Goal: Task Accomplishment & Management: Manage account settings

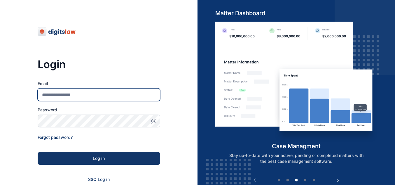
click at [90, 91] on input "Email" at bounding box center [99, 94] width 123 height 13
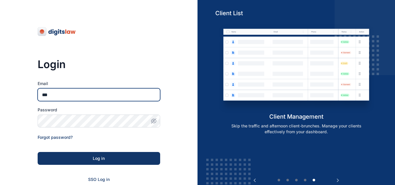
type input "**********"
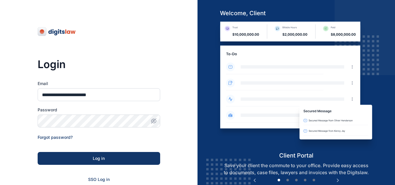
click at [92, 124] on div "Password" at bounding box center [99, 117] width 123 height 20
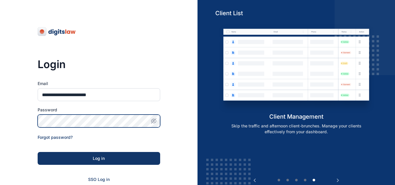
click at [38, 152] on button "Log in" at bounding box center [99, 158] width 123 height 13
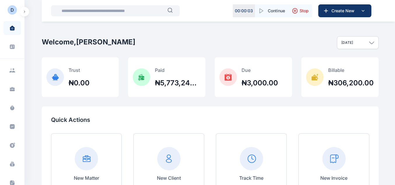
click at [27, 11] on button "button" at bounding box center [24, 11] width 9 height 9
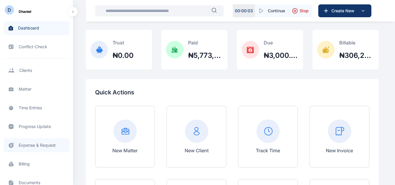
scroll to position [58, 0]
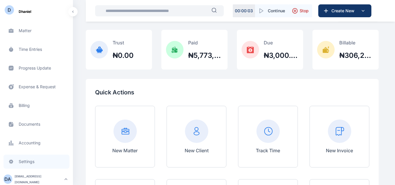
click at [30, 163] on link "Settings settings settings" at bounding box center [37, 161] width 66 height 14
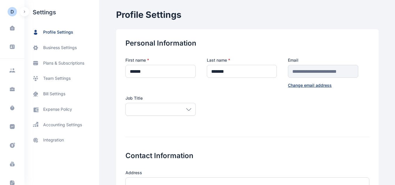
click at [26, 11] on button "button" at bounding box center [24, 11] width 9 height 9
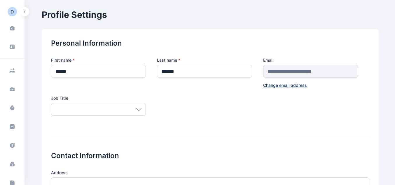
click at [28, 12] on button "button" at bounding box center [24, 11] width 9 height 9
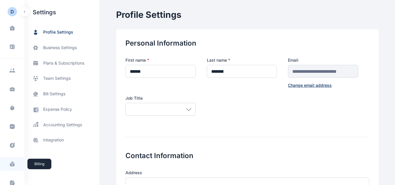
click at [12, 162] on icon at bounding box center [13, 161] width 2 height 1
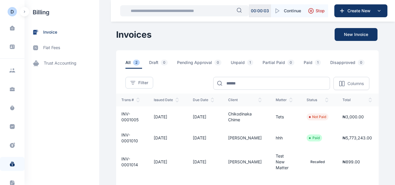
scroll to position [0, 64]
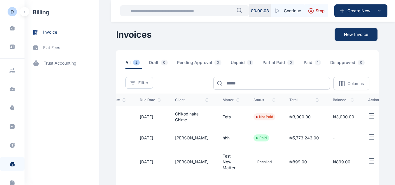
click at [368, 117] on icon "button" at bounding box center [371, 115] width 7 height 7
click at [342, 152] on div "Download PDF" at bounding box center [356, 148] width 49 height 13
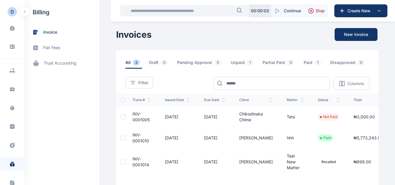
scroll to position [0, 64]
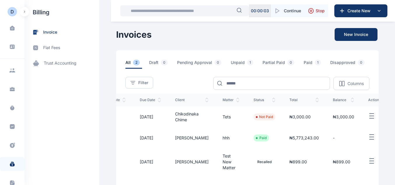
click at [368, 112] on icon "button" at bounding box center [371, 115] width 7 height 7
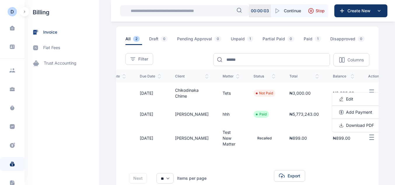
scroll to position [0, 0]
